Goal: Participate in discussion

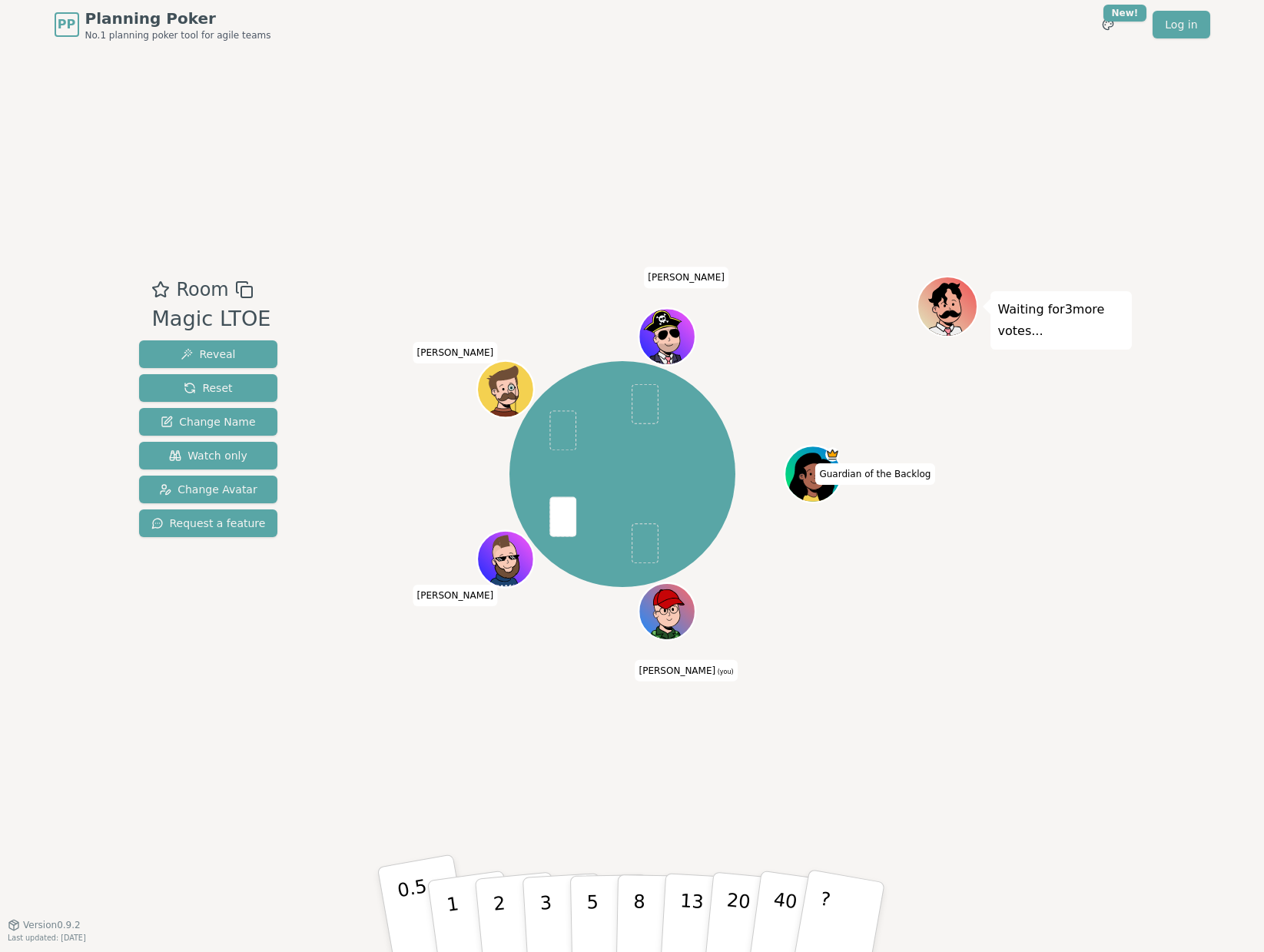
click at [403, 903] on p "0.5" at bounding box center [417, 918] width 43 height 87
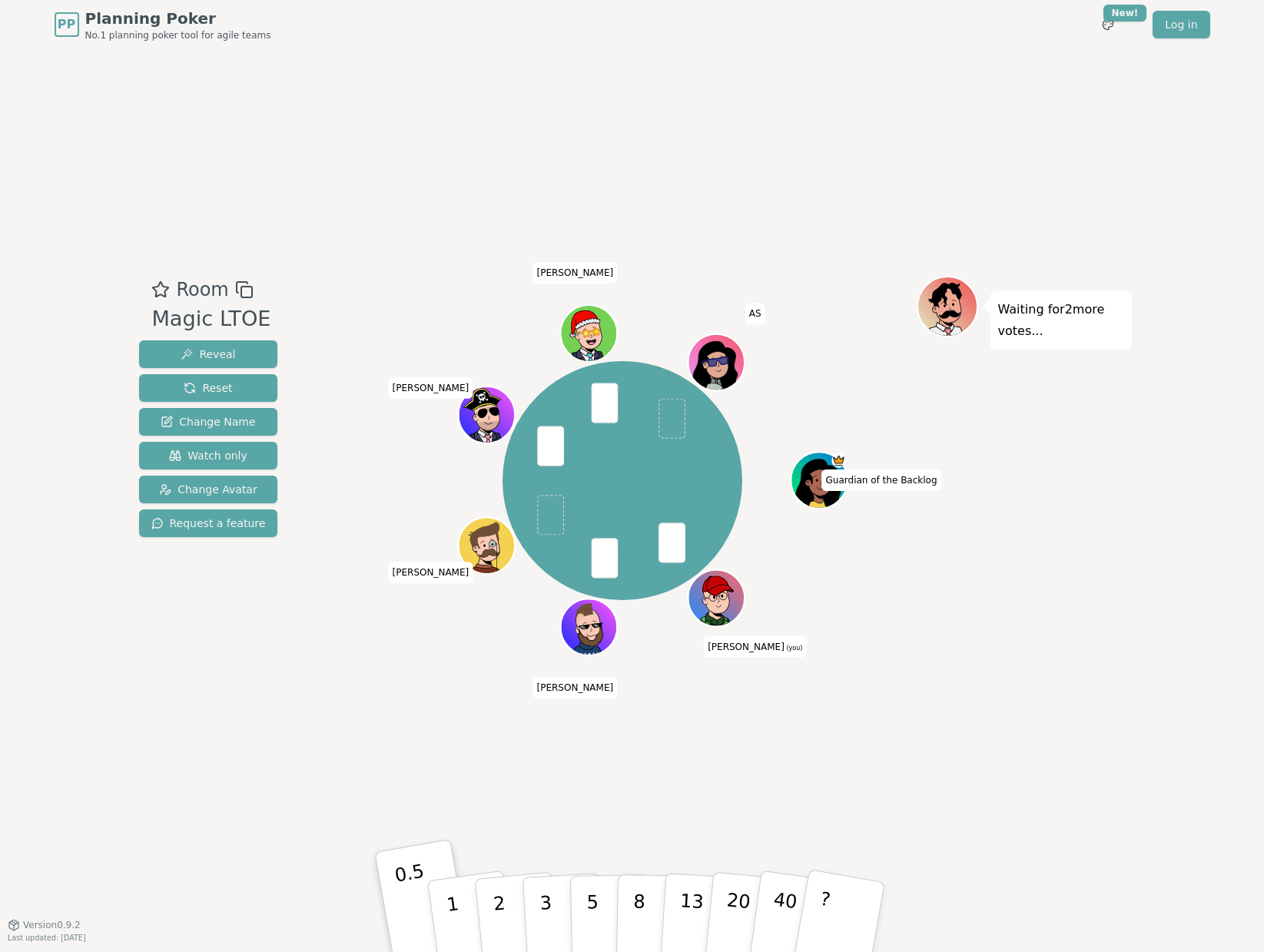
drag, startPoint x: 904, startPoint y: 864, endPoint x: 529, endPoint y: 805, distance: 379.6
click at [529, 805] on div "Room Magic LTOE Reveal Reset Change Name Watch only Change Avatar Request a fea…" at bounding box center [632, 487] width 999 height 875
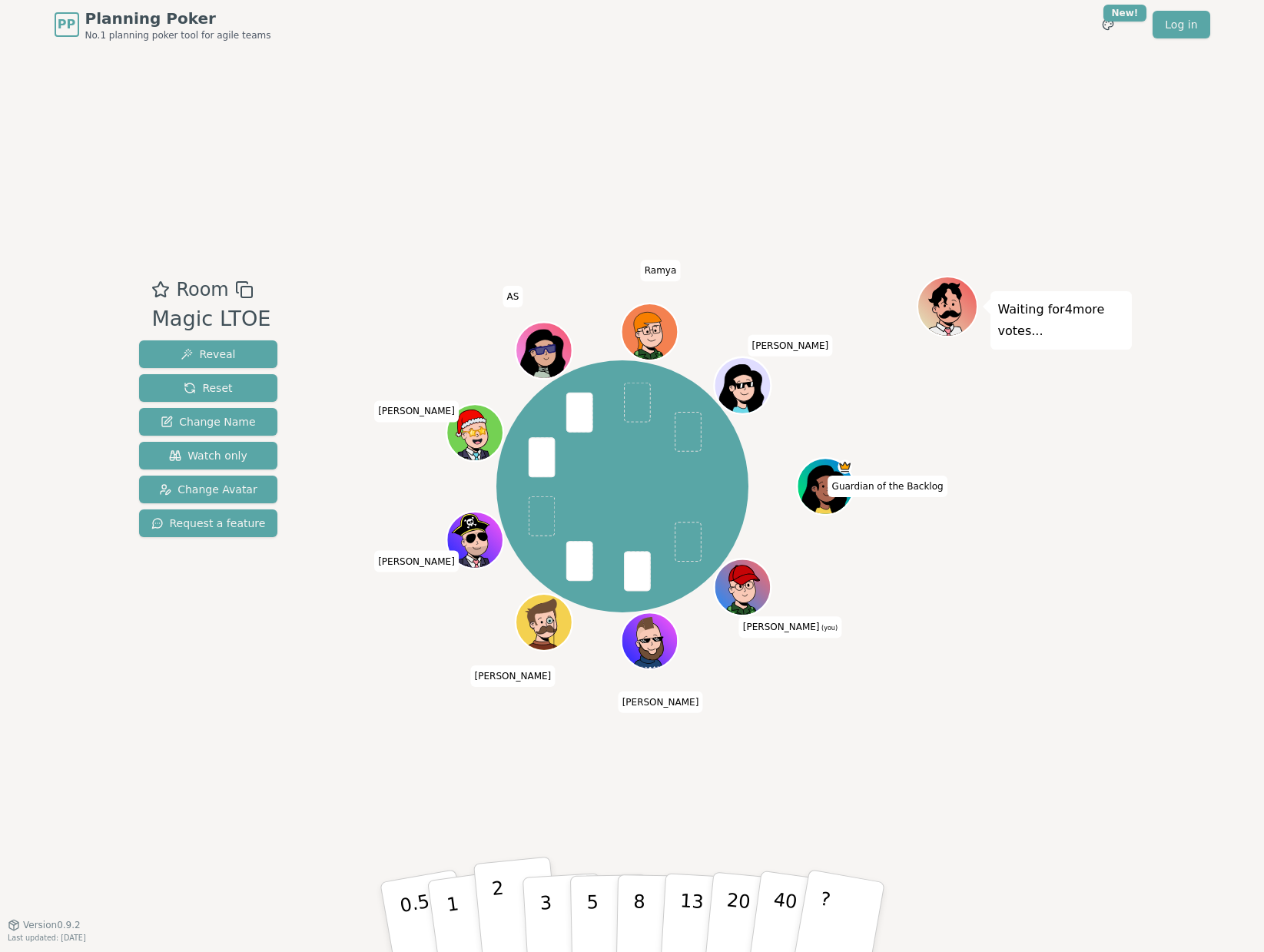
click at [513, 927] on button "2" at bounding box center [516, 917] width 88 height 122
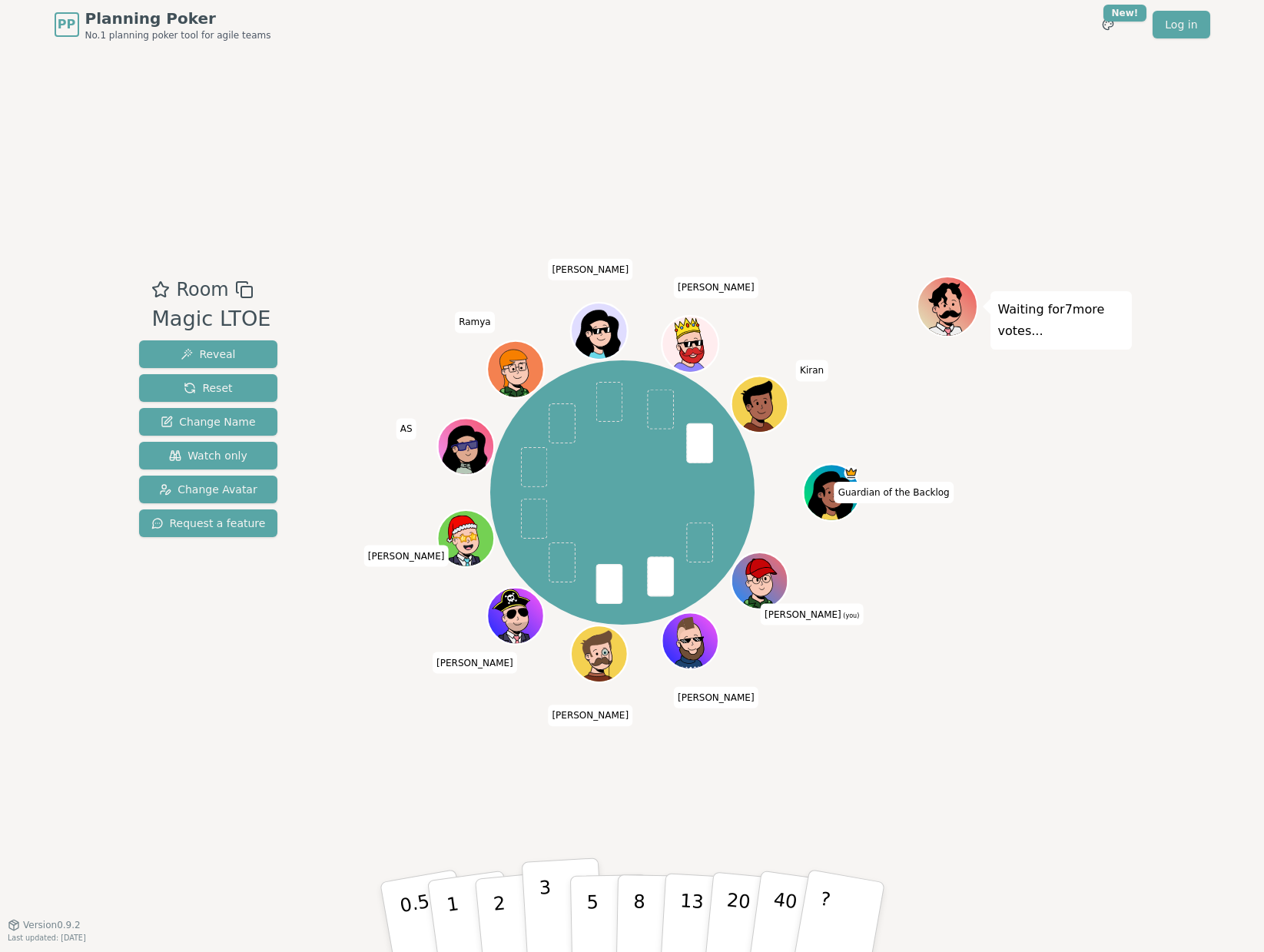
click at [554, 917] on button "3" at bounding box center [563, 917] width 83 height 120
click at [510, 912] on button "2" at bounding box center [516, 917] width 88 height 122
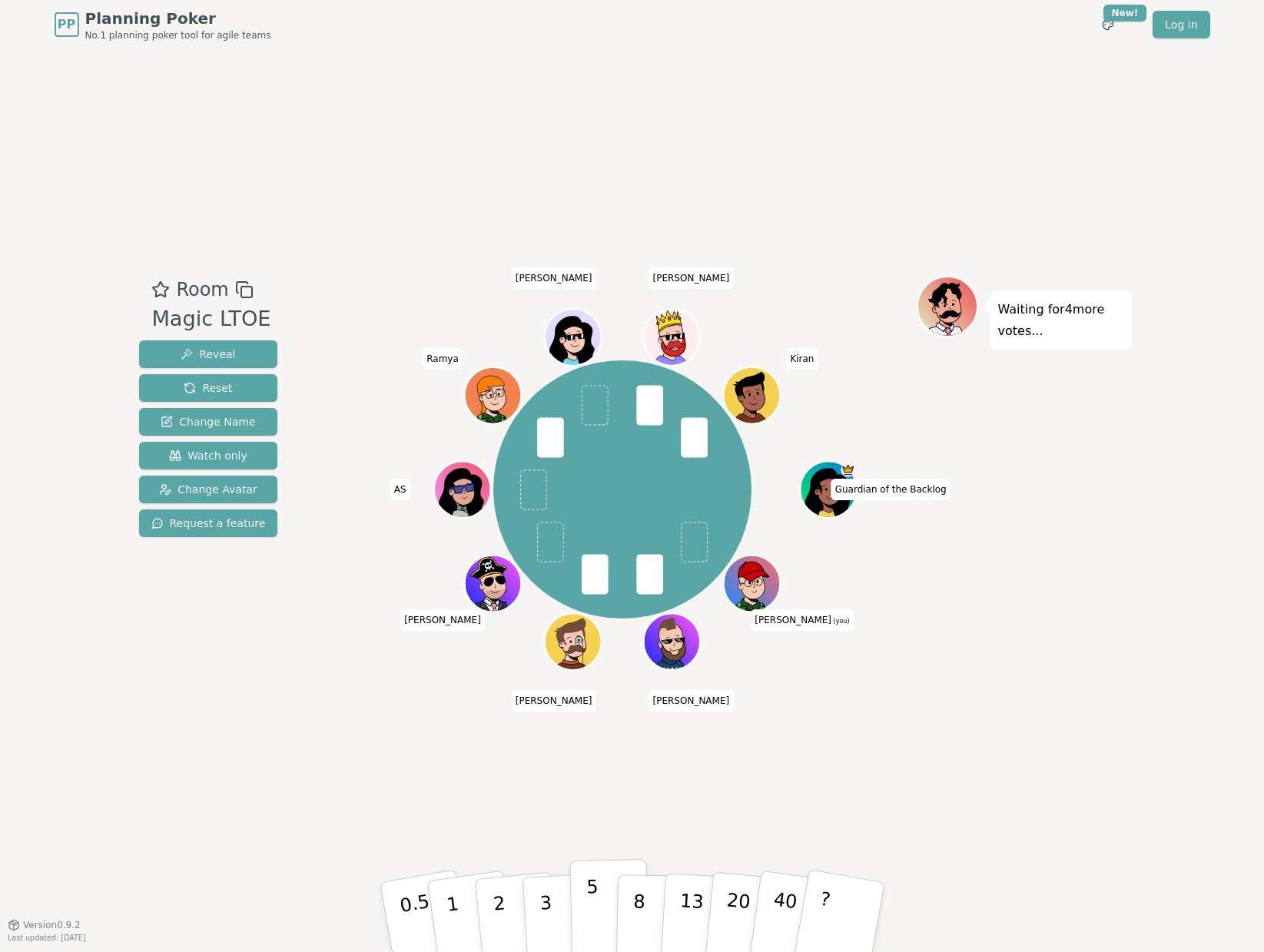
click at [589, 921] on p "5" at bounding box center [592, 917] width 13 height 83
click at [549, 914] on p "3" at bounding box center [546, 918] width 17 height 83
